Goal: Information Seeking & Learning: Learn about a topic

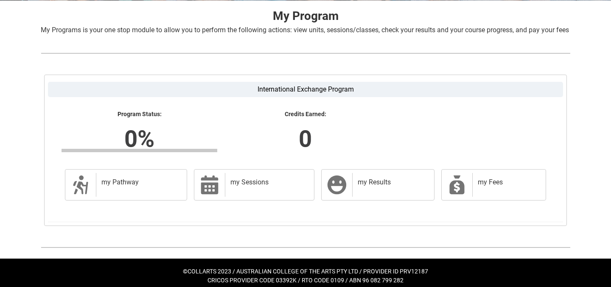
scroll to position [174, 0]
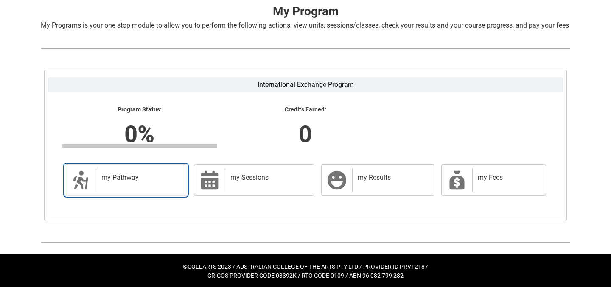
click at [149, 182] on h2 "my Pathway" at bounding box center [139, 177] width 77 height 8
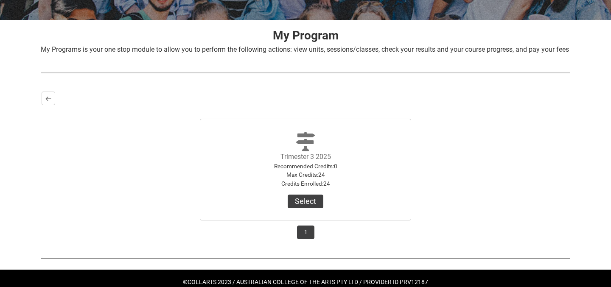
scroll to position [176, 0]
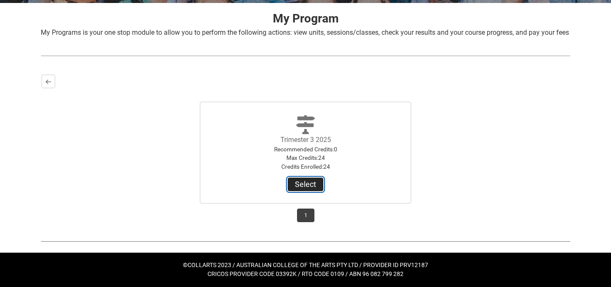
click at [314, 187] on button "Select" at bounding box center [306, 185] width 36 height 14
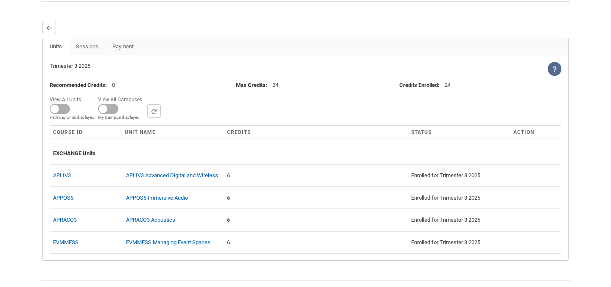
scroll to position [271, 0]
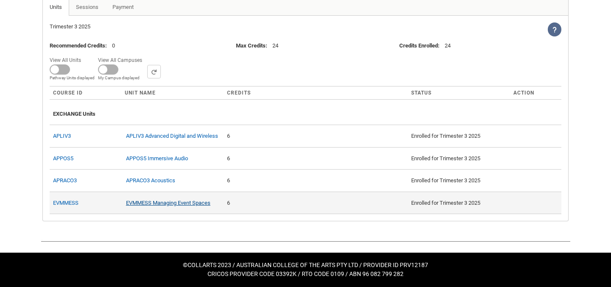
click at [209, 204] on link "EVMMESS Managing Event Spaces" at bounding box center [168, 203] width 84 height 6
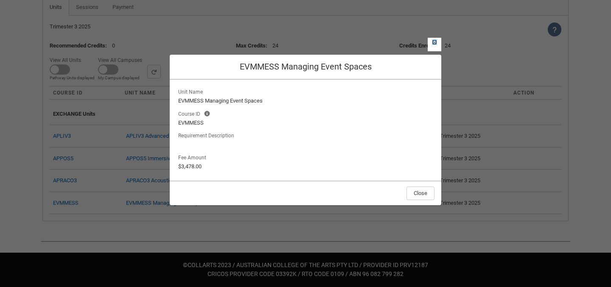
click at [436, 44] on lightning-primitive-icon "button" at bounding box center [434, 42] width 6 height 6
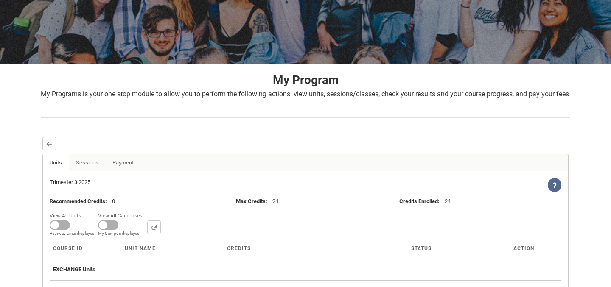
scroll to position [121, 0]
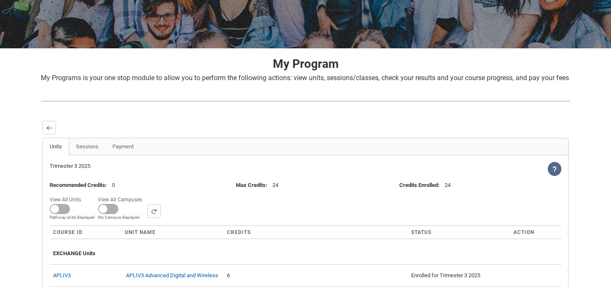
click at [89, 138] on div at bounding box center [305, 135] width 526 height 3
click at [91, 155] on link "Sessions" at bounding box center [87, 146] width 37 height 17
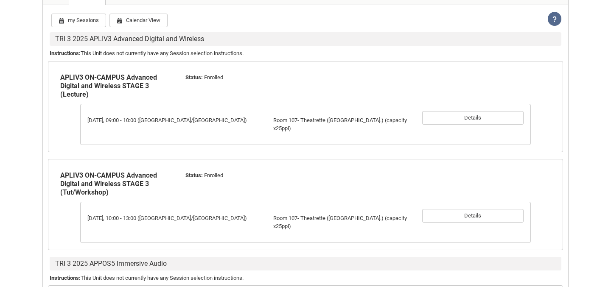
scroll to position [271, 0]
click at [147, 28] on button "Calendar View" at bounding box center [138, 21] width 58 height 14
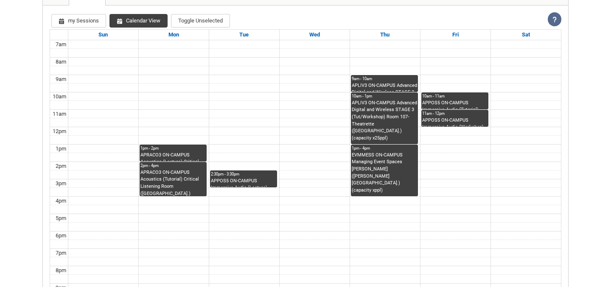
click at [462, 126] on div "APPOS5 ON-CAMPUS Immersive Audio (Workshop) Group 2 Room 107- Theatrette (Welli…" at bounding box center [455, 121] width 66 height 9
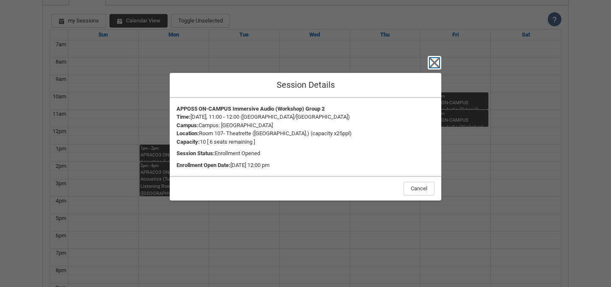
click at [440, 59] on icon "button" at bounding box center [434, 63] width 14 height 14
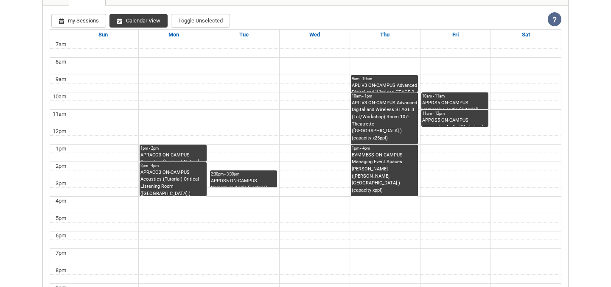
click at [454, 99] on div "10am - 11am" at bounding box center [455, 96] width 66 height 6
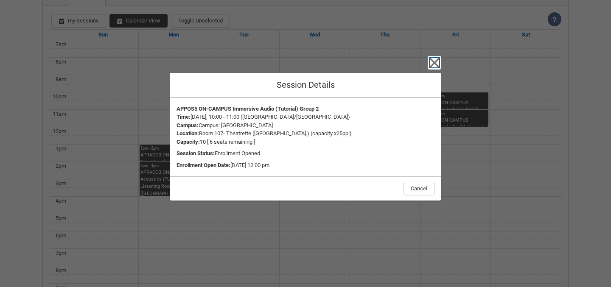
click at [438, 61] on icon "button" at bounding box center [434, 63] width 14 height 14
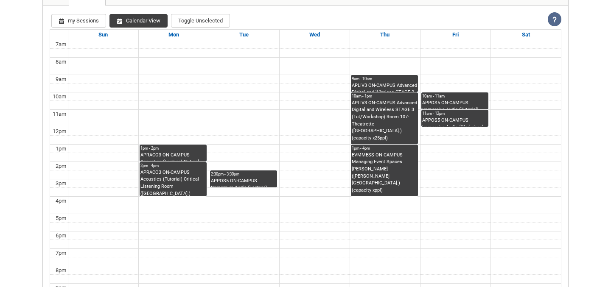
click at [396, 184] on div "EVMMESS ON-CAMPUS Managing Event Spaces De Wolfe (Cromwell St.) (capacity xppl)" at bounding box center [385, 173] width 66 height 42
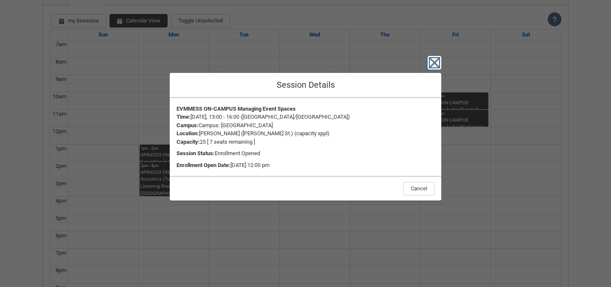
click at [427, 68] on icon "button" at bounding box center [434, 63] width 14 height 14
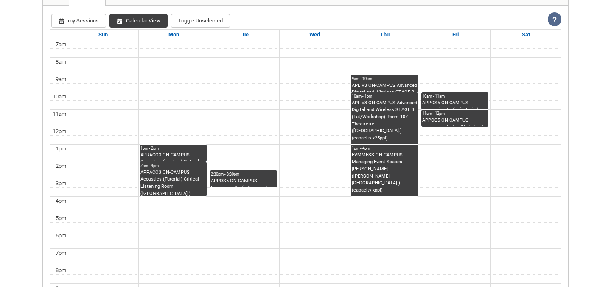
click at [427, 68] on div at bounding box center [305, 143] width 611 height 287
drag, startPoint x: 391, startPoint y: 176, endPoint x: 328, endPoint y: 173, distance: 63.7
click at [328, 173] on div "7am 8am 9am 10am 11am 12pm 1pm 2pm 3pm 4pm 5pm 6pm 7pm 8pm 9pm 10pm 1pm - 2pm A…" at bounding box center [305, 179] width 511 height 278
click at [92, 28] on button "my Sessions" at bounding box center [78, 21] width 55 height 14
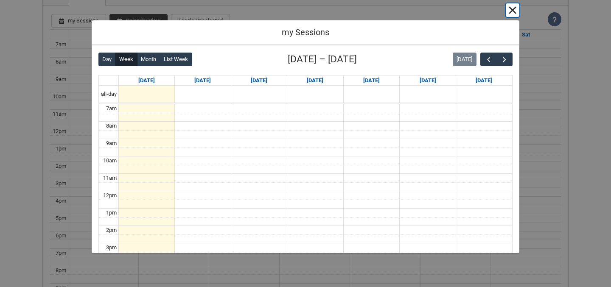
click at [513, 11] on button "Cancel and close" at bounding box center [512, 10] width 14 height 14
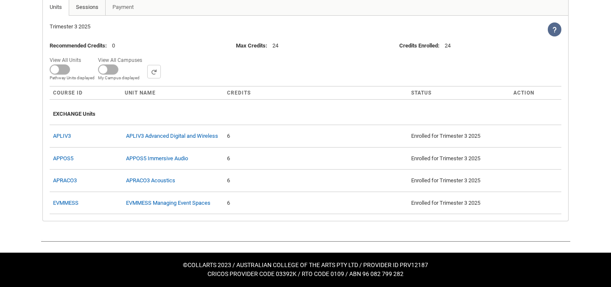
click at [88, 10] on link "Sessions" at bounding box center [87, 7] width 37 height 17
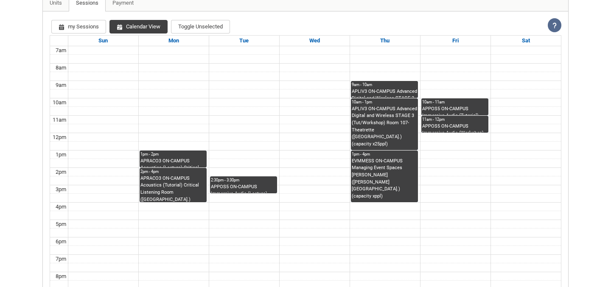
scroll to position [266, 0]
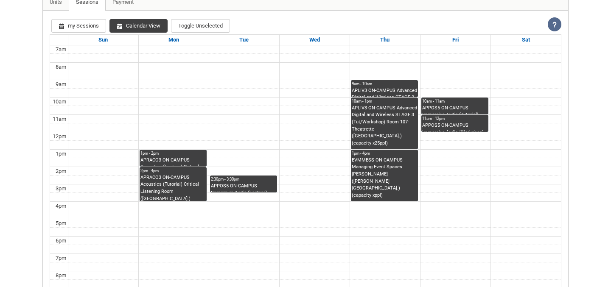
click at [152, 166] on div "APRACO3 ON-CAMPUS Acoustics (Lecture) Critical Listening Room (Wellington St.) …" at bounding box center [173, 161] width 66 height 9
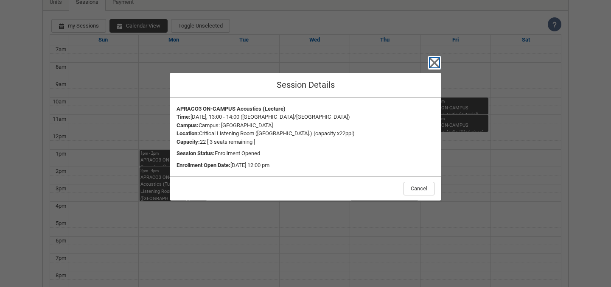
click at [430, 61] on icon "button" at bounding box center [434, 63] width 14 height 14
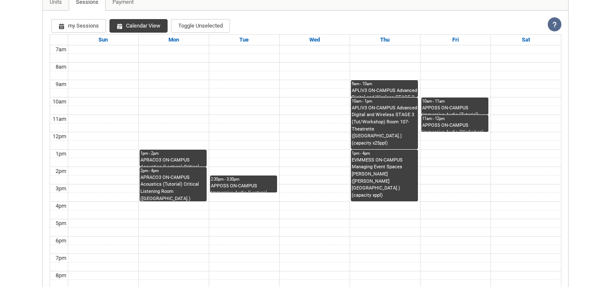
click at [168, 194] on div "APRACO3 ON-CAMPUS Acoustics (Tutorial) Critical Listening Room (Wellington St.)…" at bounding box center [173, 187] width 66 height 27
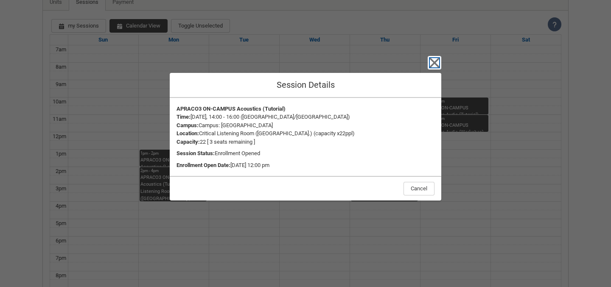
click at [437, 65] on icon "button" at bounding box center [435, 63] width 10 height 10
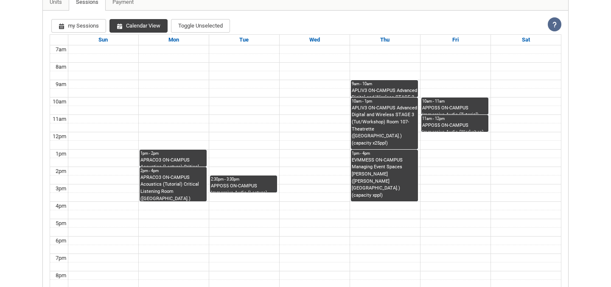
click at [251, 192] on div "APPOS5 ON-CAMPUS Immersive Audio (Lecture) Room 107- Theatrette (Wellington St.…" at bounding box center [244, 187] width 66 height 9
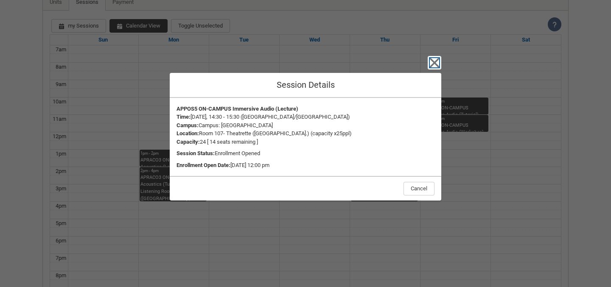
click at [434, 59] on icon "button" at bounding box center [434, 63] width 14 height 14
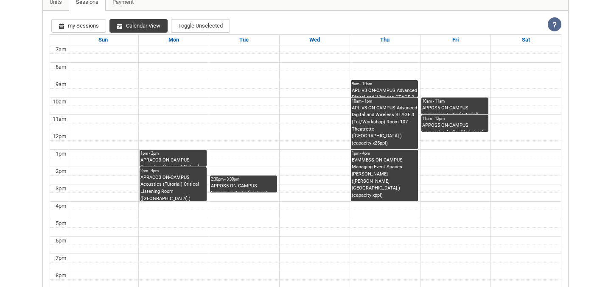
click at [235, 192] on div "APPOS5 ON-CAMPUS Immersive Audio (Lecture) Room 107- Theatrette (Wellington St.…" at bounding box center [244, 187] width 66 height 9
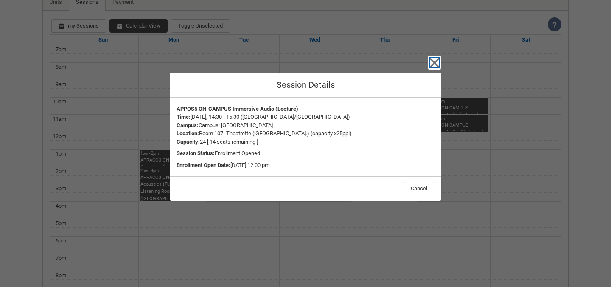
click at [436, 63] on icon "button" at bounding box center [435, 63] width 10 height 10
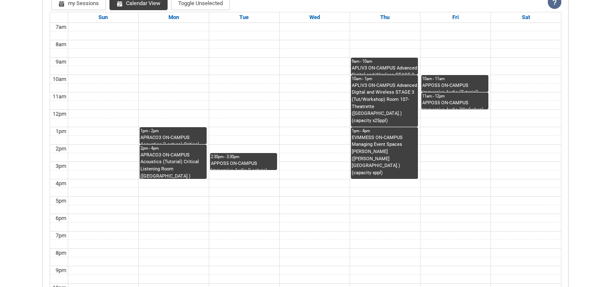
scroll to position [286, 0]
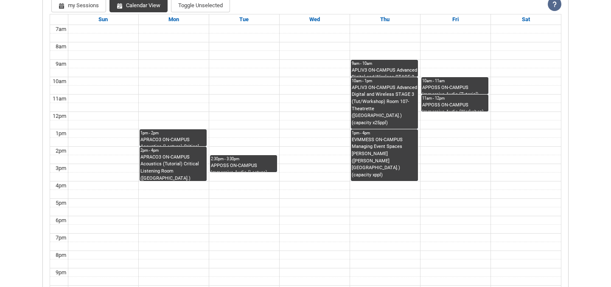
click at [393, 76] on div "APLIV3 ON-CAMPUS Advanced Digital and Wireless STAGE 3 (Lecture) Room 107- Thea…" at bounding box center [385, 71] width 66 height 9
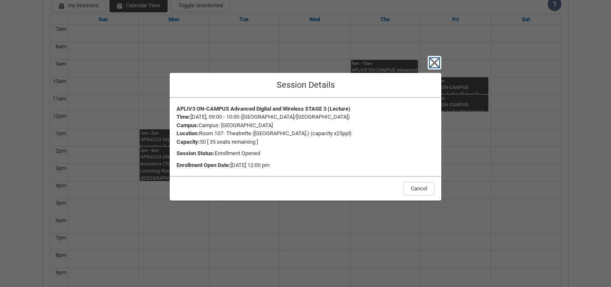
click at [438, 59] on icon "button" at bounding box center [435, 63] width 10 height 10
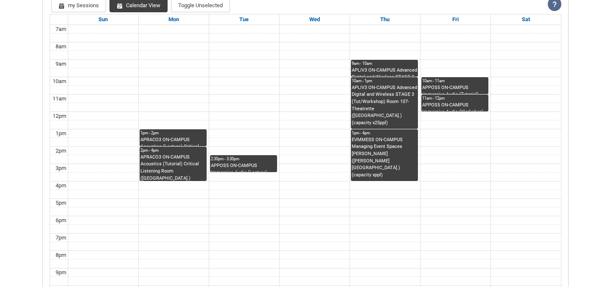
click at [190, 146] on div "APRACO3 ON-CAMPUS Acoustics (Lecture) Critical Listening Room (Wellington St.) …" at bounding box center [173, 141] width 66 height 9
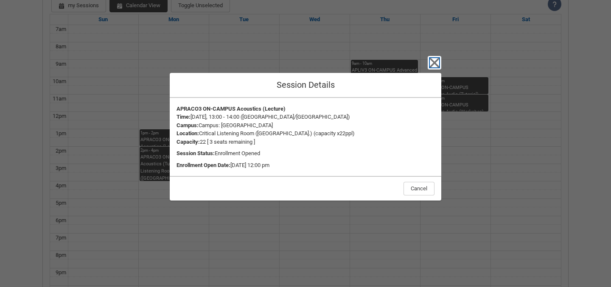
click at [433, 63] on icon "button" at bounding box center [435, 63] width 10 height 10
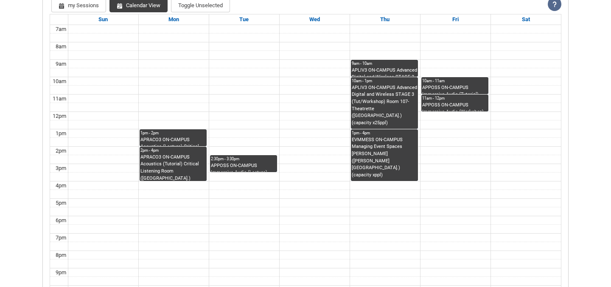
click at [457, 94] on div "APPOS5 ON-CAMPUS Immersive Audio (Tutorial) Group 2 Room 107- Theatrette (Welli…" at bounding box center [455, 88] width 66 height 9
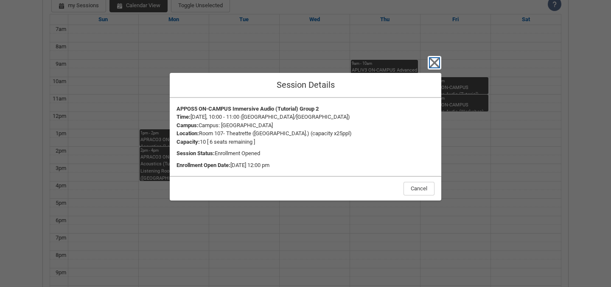
click at [436, 65] on icon "button" at bounding box center [435, 63] width 10 height 10
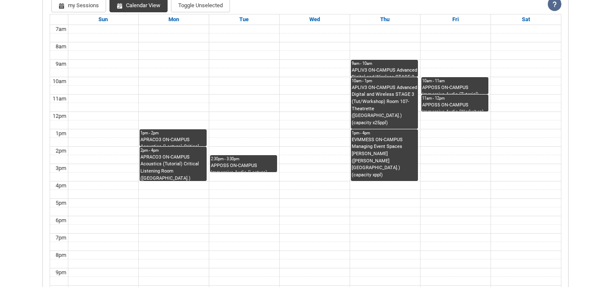
click at [181, 146] on div "APRACO3 ON-CAMPUS Acoustics (Lecture) Critical Listening Room (Wellington St.) …" at bounding box center [173, 141] width 66 height 9
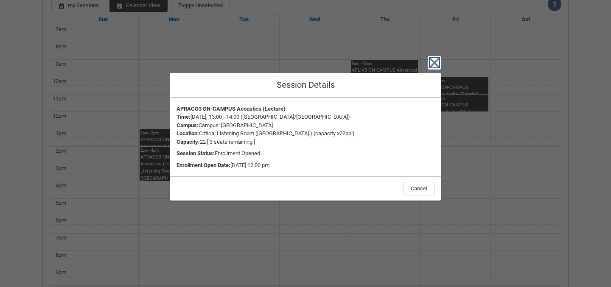
click at [432, 58] on icon "button" at bounding box center [434, 63] width 14 height 14
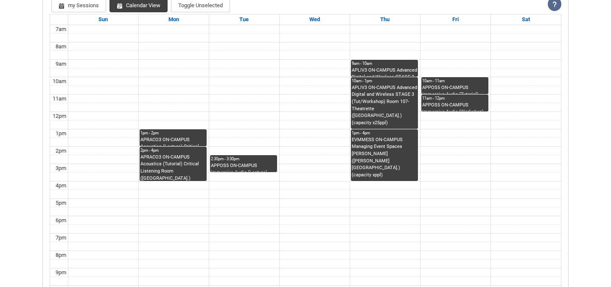
click at [182, 146] on div "APRACO3 ON-CAMPUS Acoustics (Lecture) Critical Listening Room (Wellington St.) …" at bounding box center [173, 141] width 66 height 9
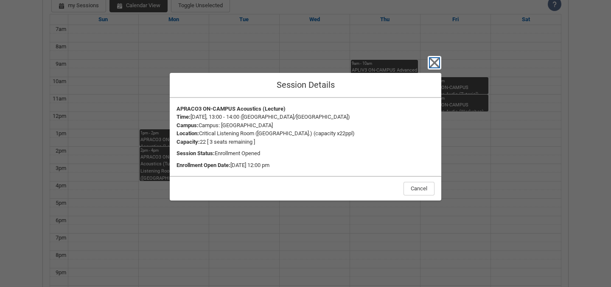
click at [440, 63] on icon "button" at bounding box center [434, 63] width 14 height 14
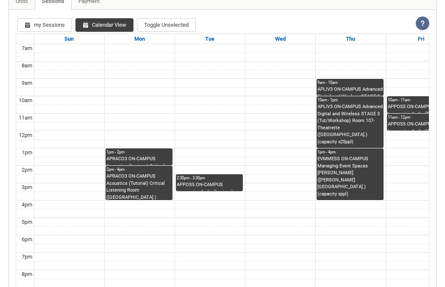
scroll to position [284, 0]
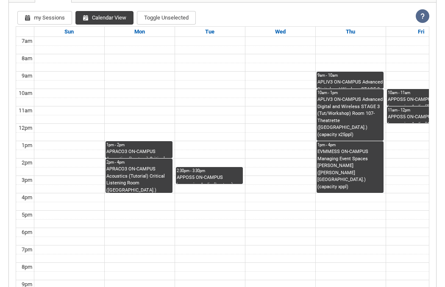
click at [124, 149] on div "APRACO3 ON-CAMPUS Acoustics (Lecture) Critical Listening Room (Wellington St.) …" at bounding box center [139, 152] width 66 height 9
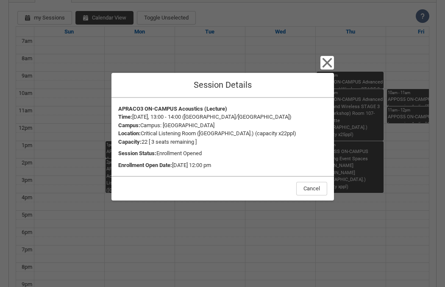
click at [91, 99] on div "Close Session Details APRACO3 ON-CAMPUS Acoustics (Lecture) Time : Monday, 13:0…" at bounding box center [222, 143] width 445 height 287
click at [78, 111] on div "Close Session Details APRACO3 ON-CAMPUS Acoustics (Lecture) Time : Monday, 13:0…" at bounding box center [222, 143] width 445 height 287
click at [329, 65] on icon "button" at bounding box center [327, 63] width 10 height 10
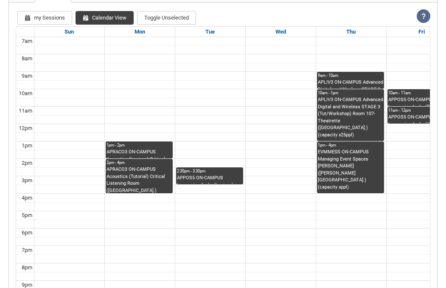
click at [416, 98] on div "APPOS5 ON-CAMPUS Immersive Audio (Tutorial) Group 2 Room 107- Theatrette (Welli…" at bounding box center [421, 100] width 66 height 9
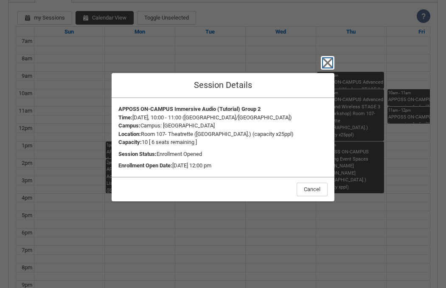
click at [322, 61] on icon "button" at bounding box center [328, 63] width 14 height 14
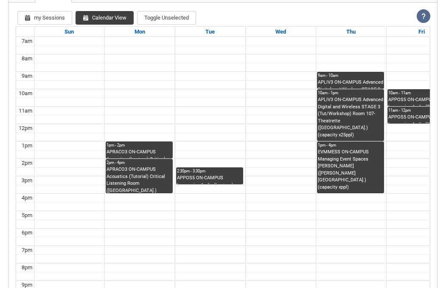
click at [404, 113] on div "11am - 12pm APPOS5 ON-CAMPUS Immersive Audio (Workshop) Group 2 Room 107- Theat…" at bounding box center [421, 115] width 66 height 16
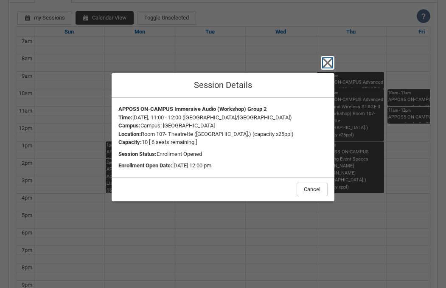
click at [329, 66] on icon "button" at bounding box center [328, 63] width 14 height 14
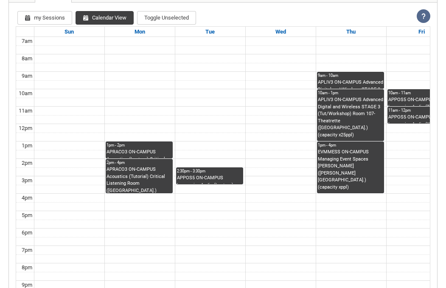
click at [360, 82] on div "APLIV3 ON-CAMPUS Advanced Digital and Wireless STAGE 3 (Lecture) Room 107- Thea…" at bounding box center [351, 83] width 66 height 9
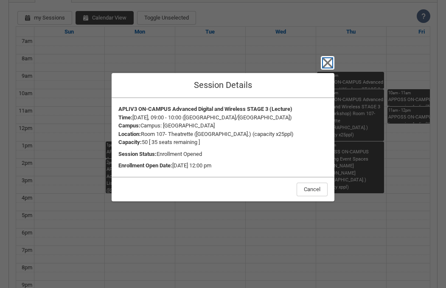
click at [325, 66] on icon "button" at bounding box center [328, 63] width 14 height 14
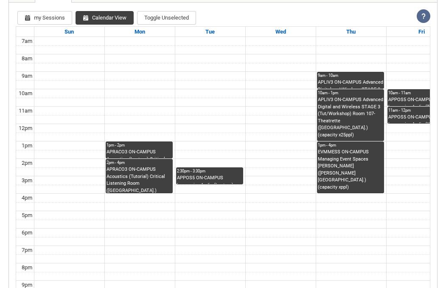
click at [344, 107] on div "APLIV3 ON-CAMPUS Advanced Digital and Wireless STAGE 3 (Tut/Workshop) Room 107-…" at bounding box center [351, 117] width 66 height 42
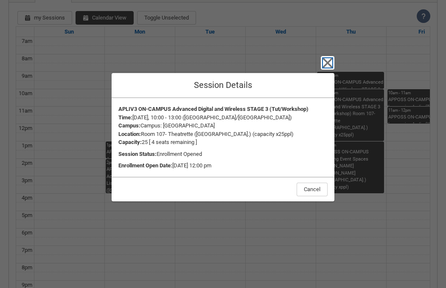
click at [328, 64] on icon "button" at bounding box center [328, 63] width 10 height 10
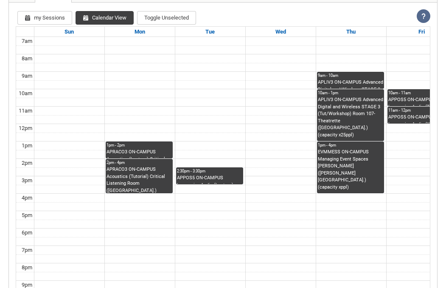
click at [207, 178] on div "APPOS5 ON-CAMPUS Immersive Audio (Lecture) Room 107- Theatrette (Wellington St.…" at bounding box center [210, 178] width 66 height 9
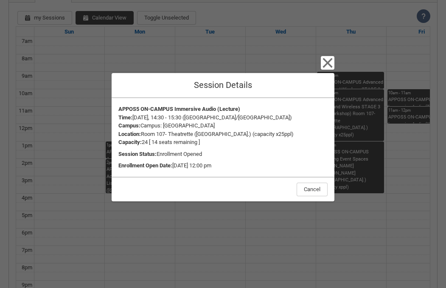
click at [331, 71] on div "Close Session Details APPOS5 ON-CAMPUS Immersive Audio (Lecture) Time : Tuesday…" at bounding box center [223, 144] width 223 height 288
click at [325, 57] on icon "button" at bounding box center [328, 63] width 14 height 14
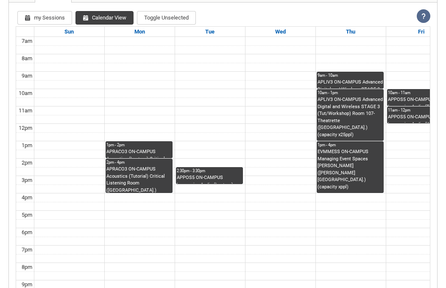
click at [140, 146] on div "1pm - 2pm" at bounding box center [139, 145] width 66 height 6
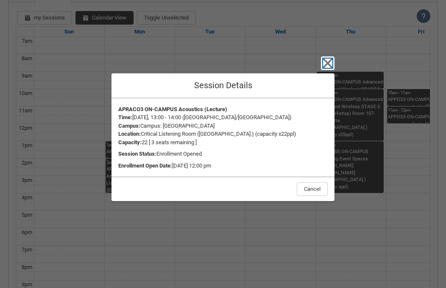
click at [331, 61] on icon "button" at bounding box center [328, 63] width 14 height 14
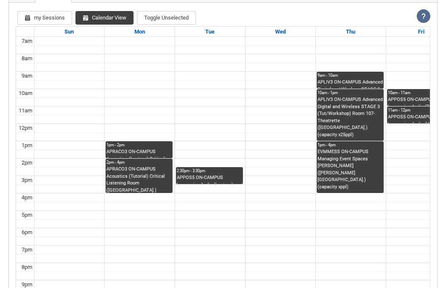
click at [164, 166] on div "APRACO3 ON-CAMPUS Acoustics (Tutorial) Critical Listening Room (Wellington St.)…" at bounding box center [139, 179] width 66 height 27
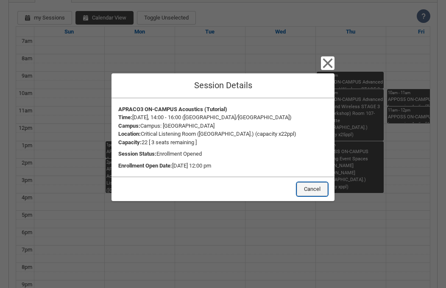
click at [300, 191] on button "Cancel" at bounding box center [312, 189] width 31 height 14
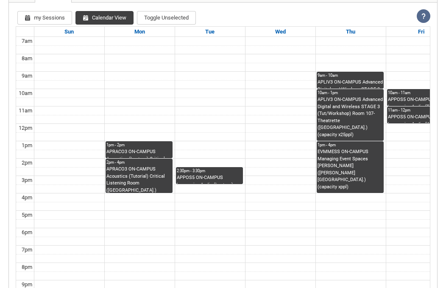
click at [199, 169] on div "2:30pm - 3:30pm" at bounding box center [210, 171] width 66 height 6
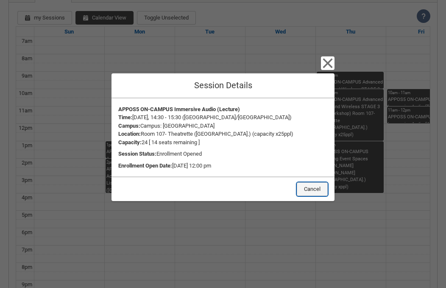
click at [302, 194] on button "Cancel" at bounding box center [312, 189] width 31 height 14
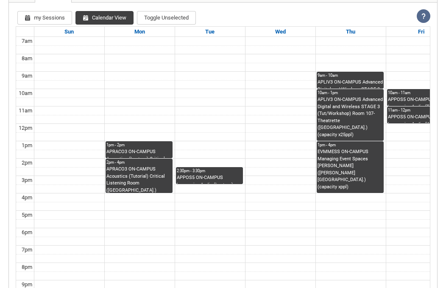
click at [196, 177] on div "APPOS5 ON-CAMPUS Immersive Audio (Lecture) Room 107- Theatrette (Wellington St.…" at bounding box center [210, 178] width 66 height 9
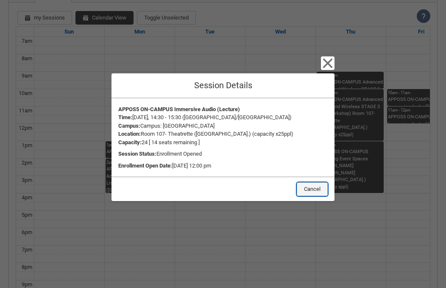
click at [305, 188] on button "Cancel" at bounding box center [312, 189] width 31 height 14
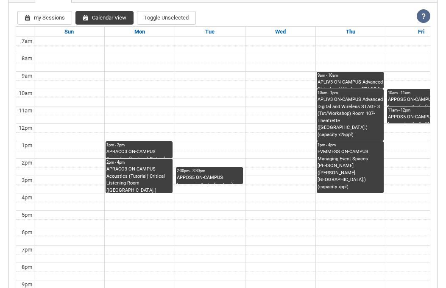
click at [329, 79] on div "APLIV3 ON-CAMPUS Advanced Digital and Wireless STAGE 3 (Lecture) Room 107- Thea…" at bounding box center [351, 83] width 66 height 9
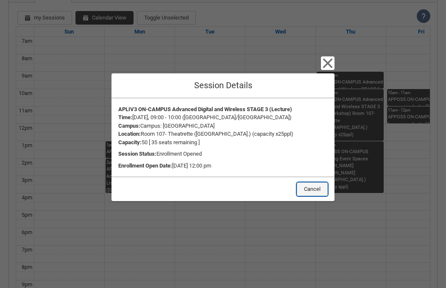
click at [319, 192] on button "Cancel" at bounding box center [312, 189] width 31 height 14
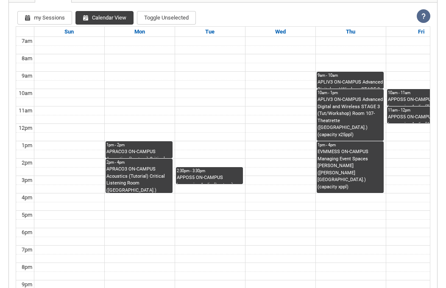
scroll to position [283, 0]
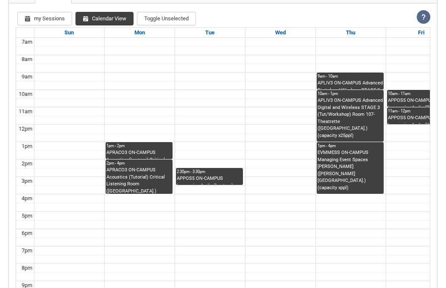
click at [399, 99] on div "APPOS5 ON-CAMPUS Immersive Audio (Tutorial) Group 2 Room 107- Theatrette (Welli…" at bounding box center [421, 101] width 66 height 9
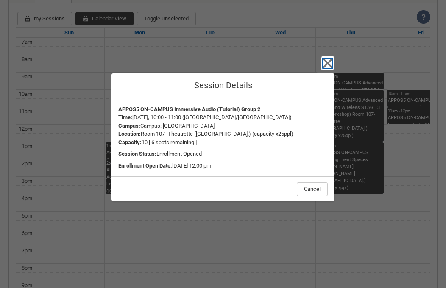
click at [325, 62] on icon "button" at bounding box center [328, 63] width 14 height 14
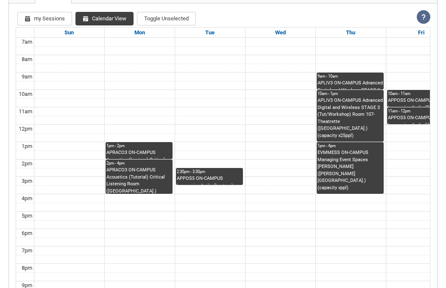
click at [401, 114] on div "APPOS5 ON-CAMPUS Immersive Audio (Workshop) Group 2 Room 107- Theatrette (Welli…" at bounding box center [421, 118] width 66 height 9
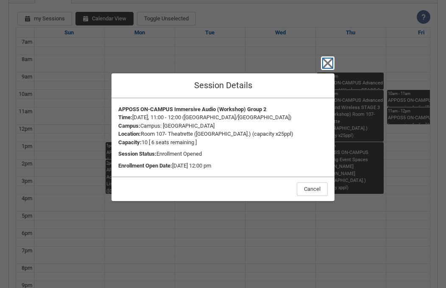
click at [328, 61] on icon "button" at bounding box center [328, 63] width 14 height 14
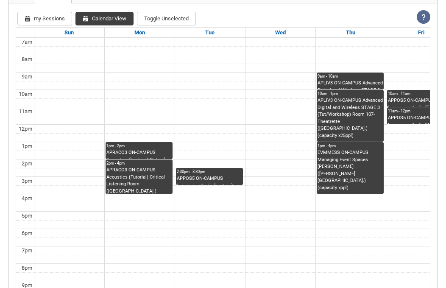
click at [413, 96] on div "10am - 11am" at bounding box center [421, 94] width 66 height 6
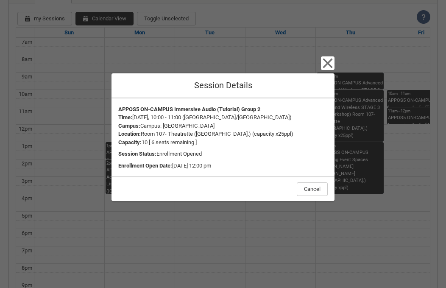
click at [319, 61] on div "Close Session Details APPOS5 ON-CAMPUS Immersive Audio (Tutorial) Group 2 Time …" at bounding box center [223, 144] width 223 height 288
click at [324, 64] on icon "button" at bounding box center [328, 63] width 14 height 14
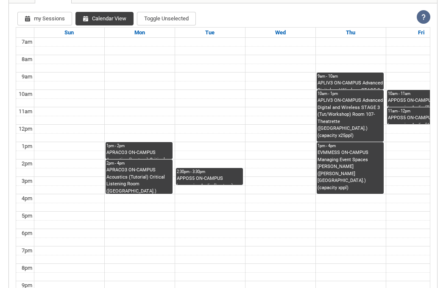
click at [402, 110] on div "11am - 12pm" at bounding box center [421, 111] width 66 height 6
